Goal: Find specific page/section: Find specific page/section

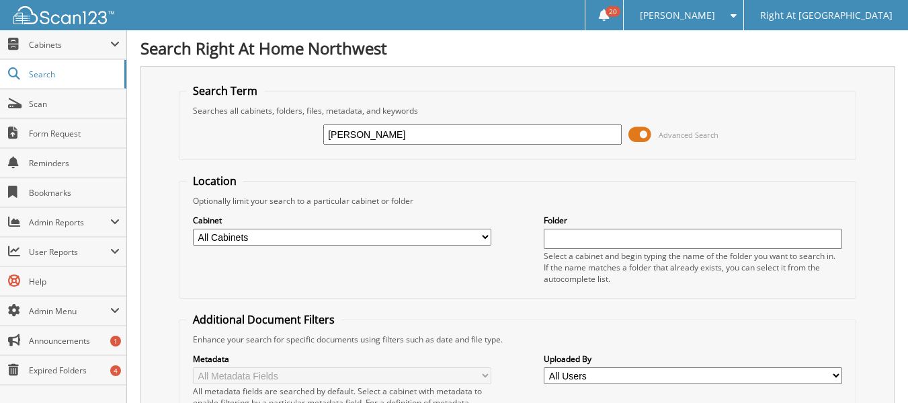
type input "[PERSON_NAME]"
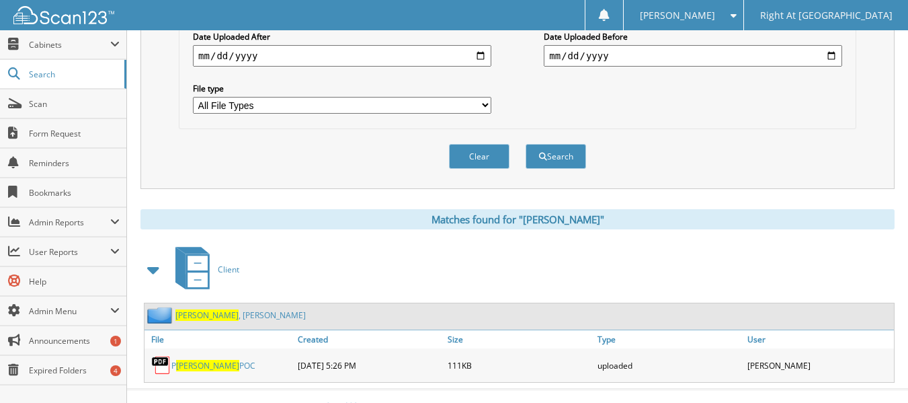
scroll to position [403, 0]
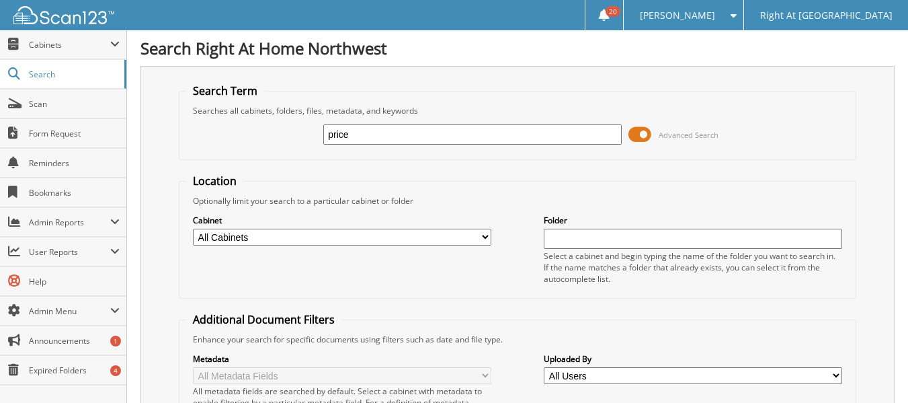
type input "price"
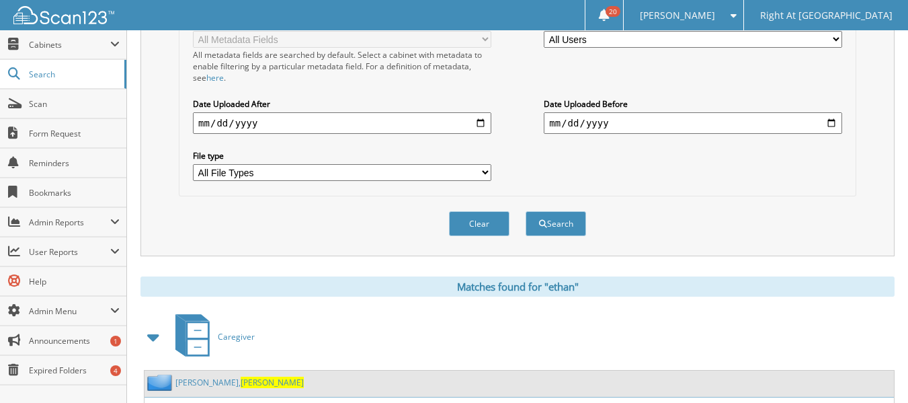
click at [241, 381] on span "[PERSON_NAME]" at bounding box center [272, 381] width 63 height 11
